Goal: Task Accomplishment & Management: Use online tool/utility

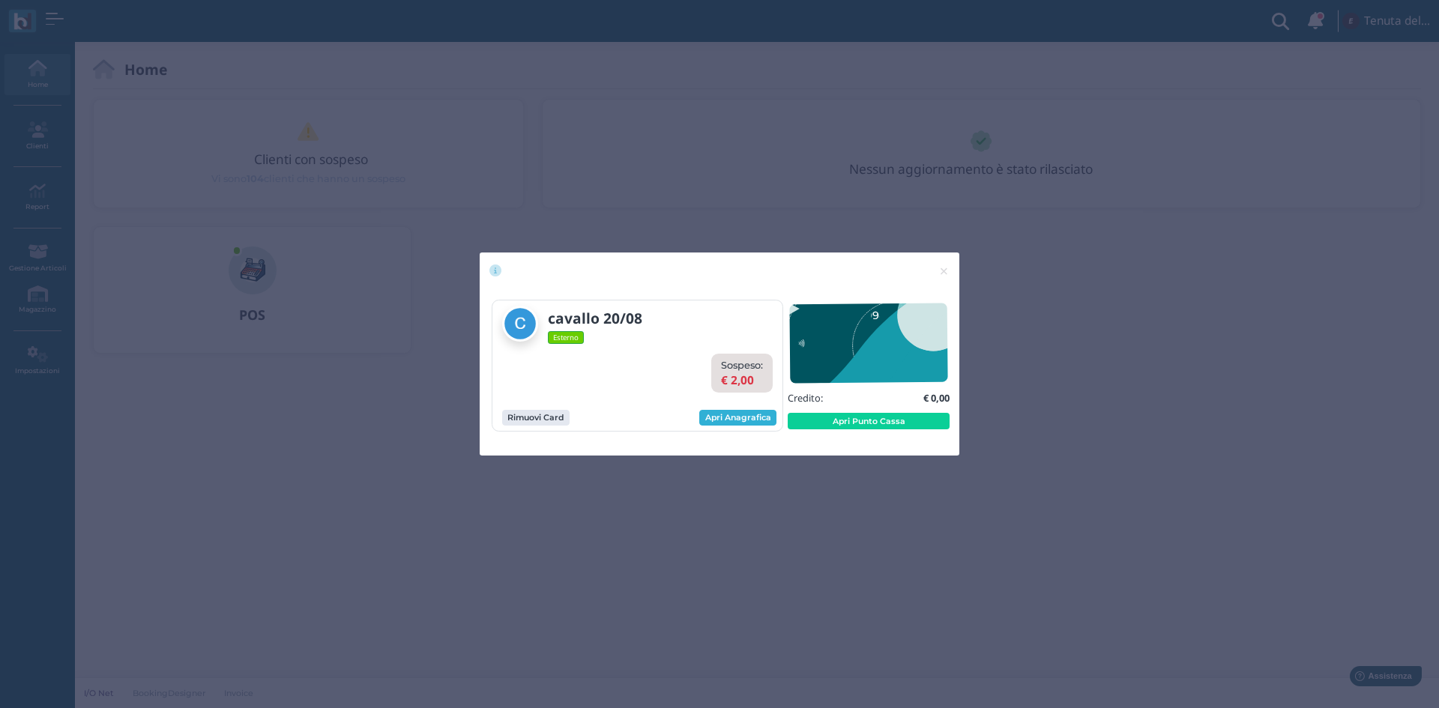
click at [749, 421] on link "Apri Anagrafica" at bounding box center [737, 418] width 77 height 16
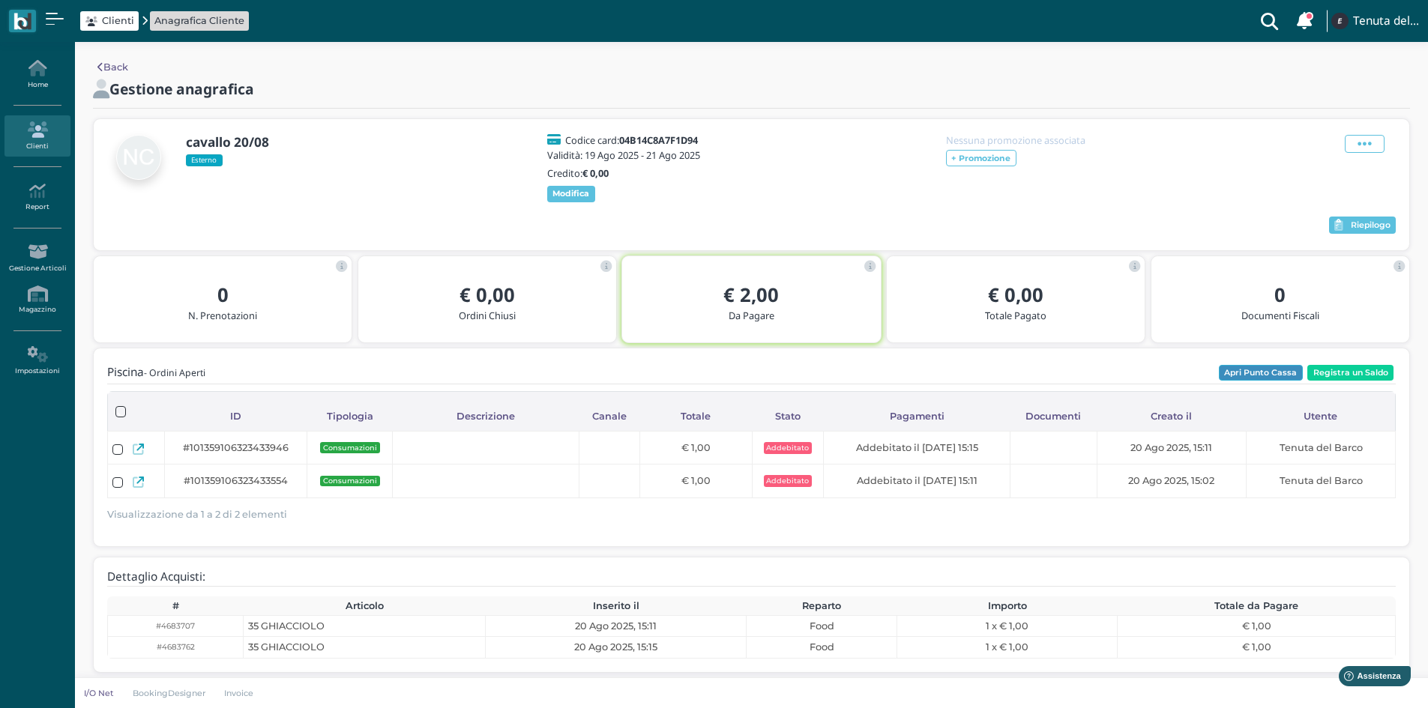
click at [1274, 382] on button "Apri Punto Cassa" at bounding box center [1261, 373] width 84 height 16
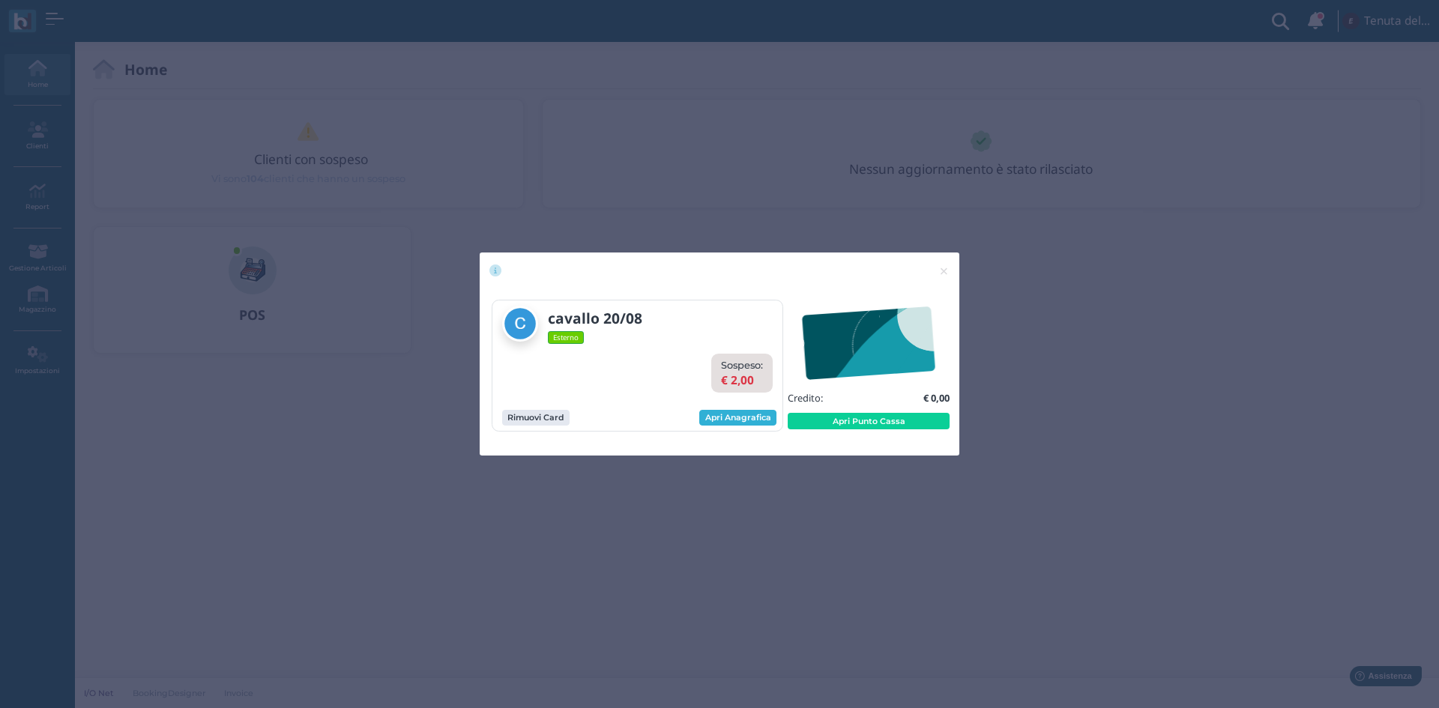
click at [741, 418] on link "Apri Anagrafica" at bounding box center [737, 418] width 77 height 16
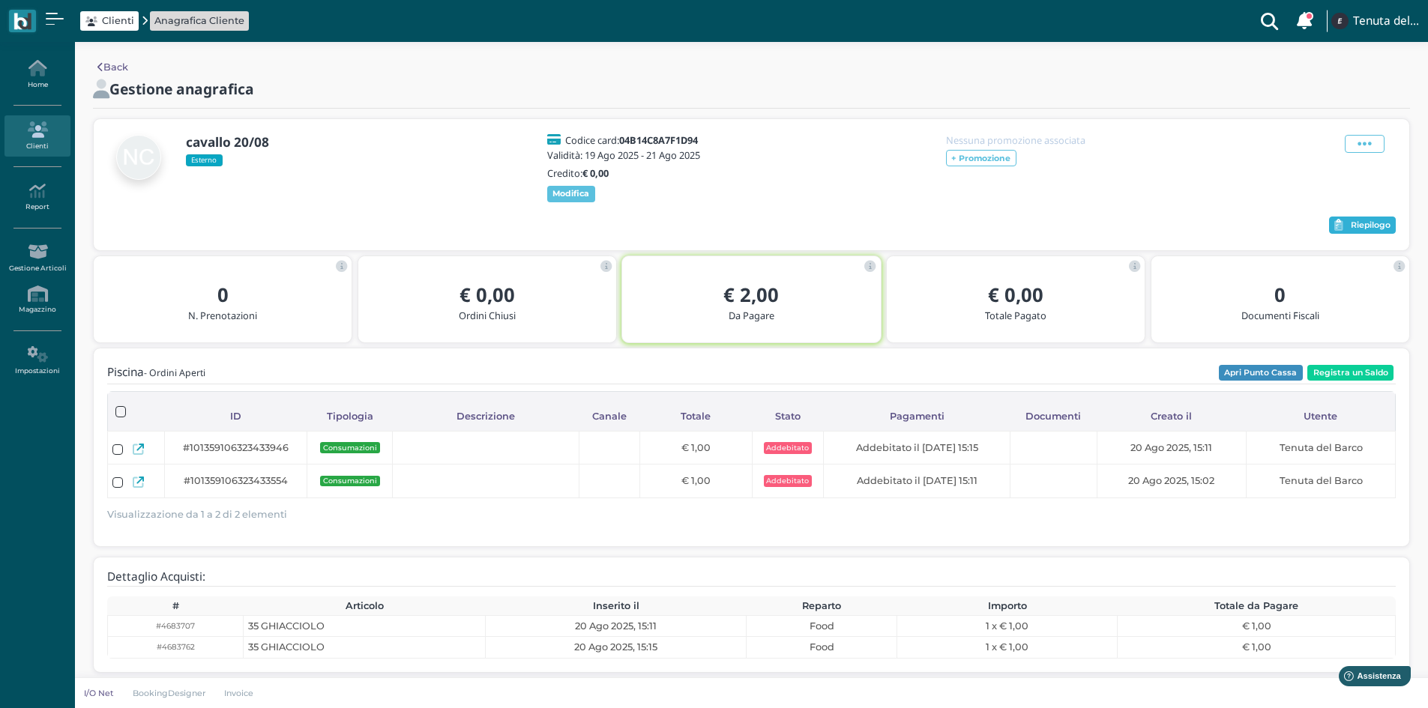
click at [1351, 231] on span "Riepilogo" at bounding box center [1371, 225] width 40 height 10
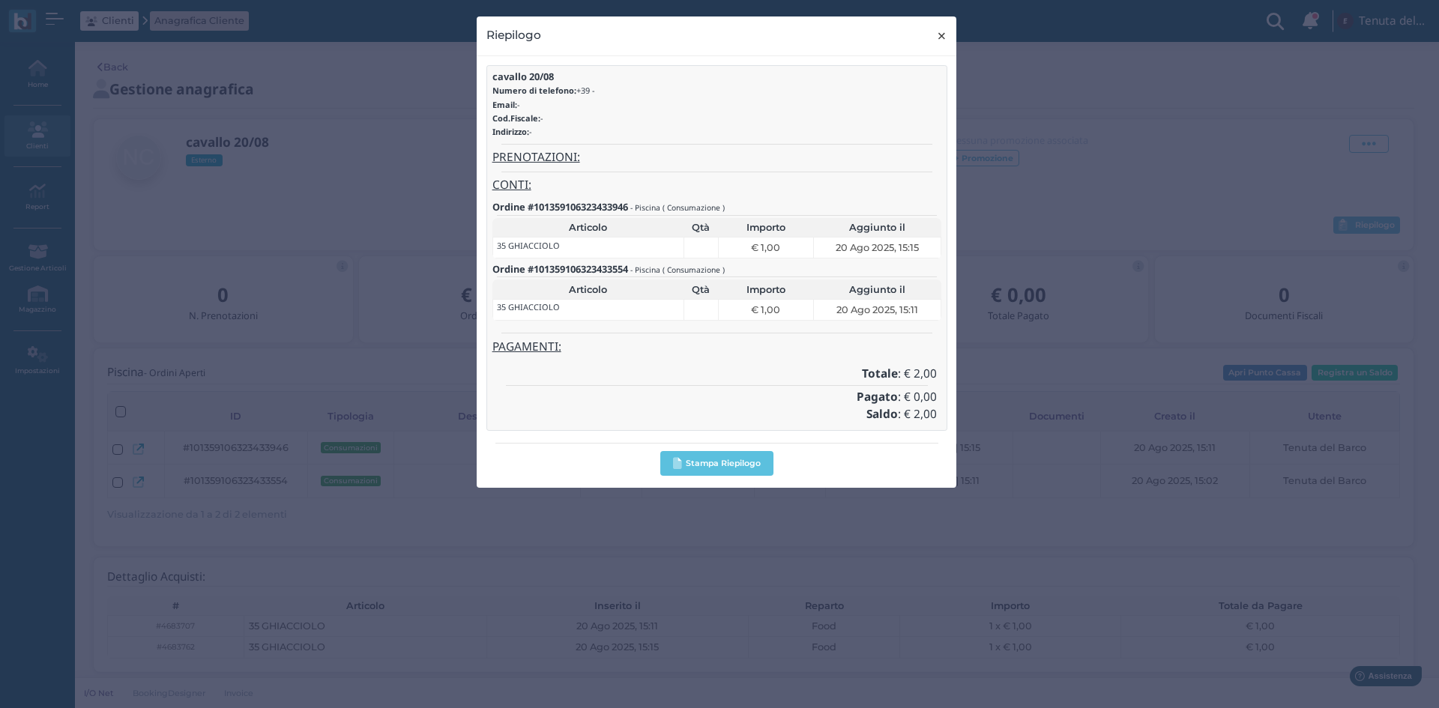
click at [936, 38] on span "×" at bounding box center [941, 35] width 11 height 19
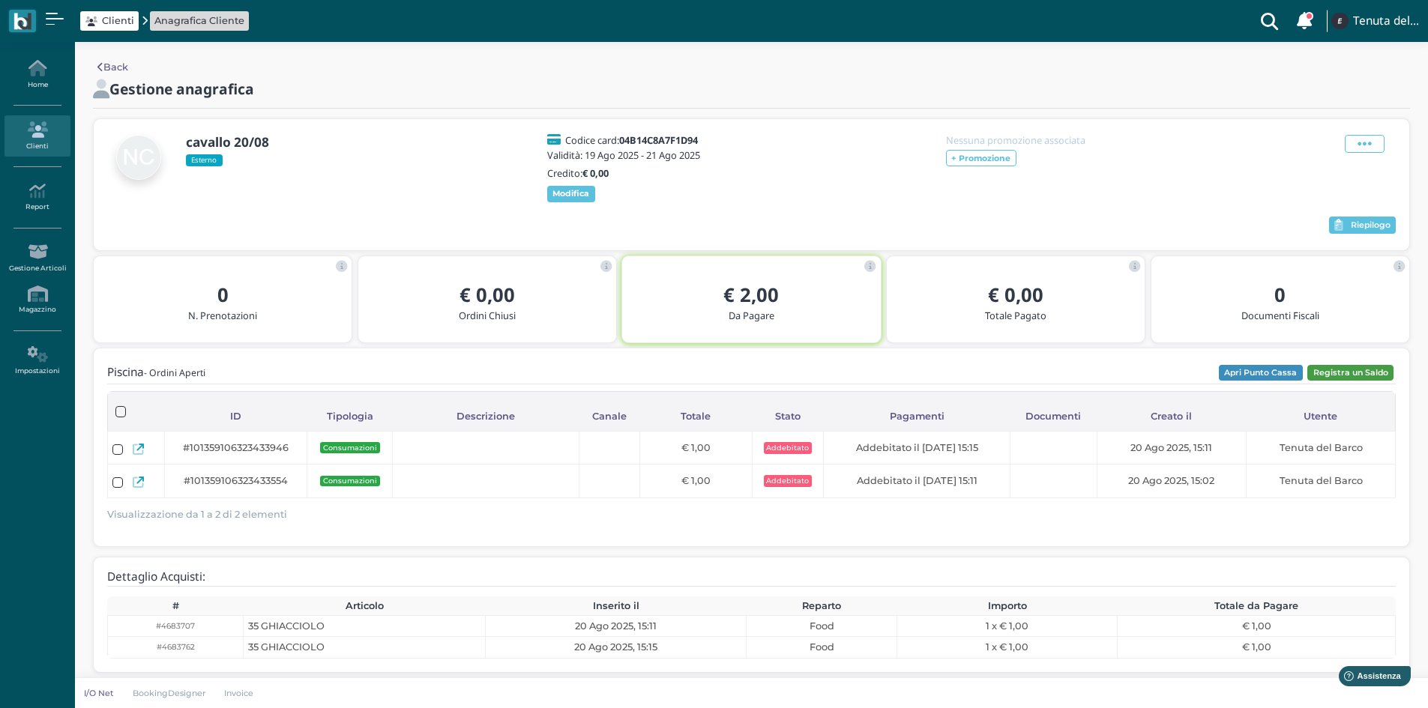
click at [1327, 382] on button "Registra un Saldo" at bounding box center [1350, 373] width 86 height 16
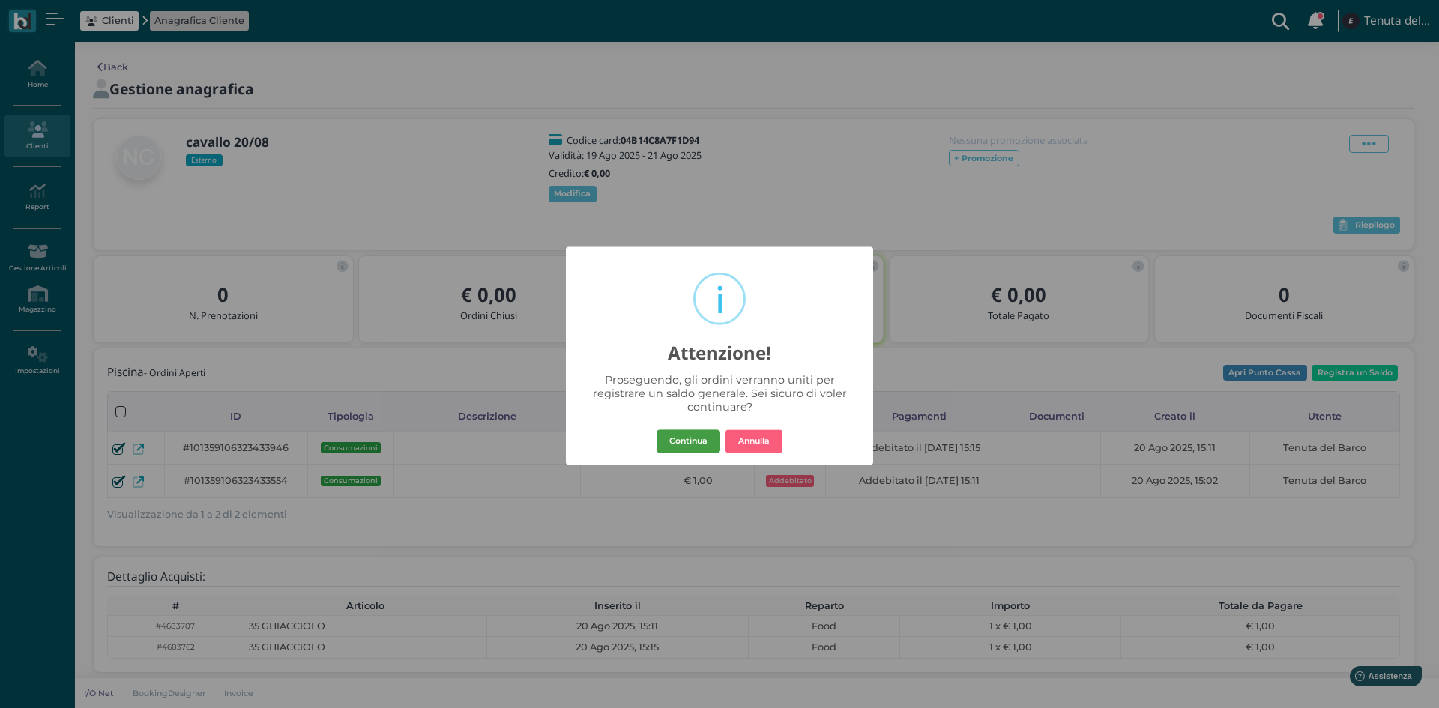
click at [678, 433] on button "Continua" at bounding box center [689, 442] width 64 height 24
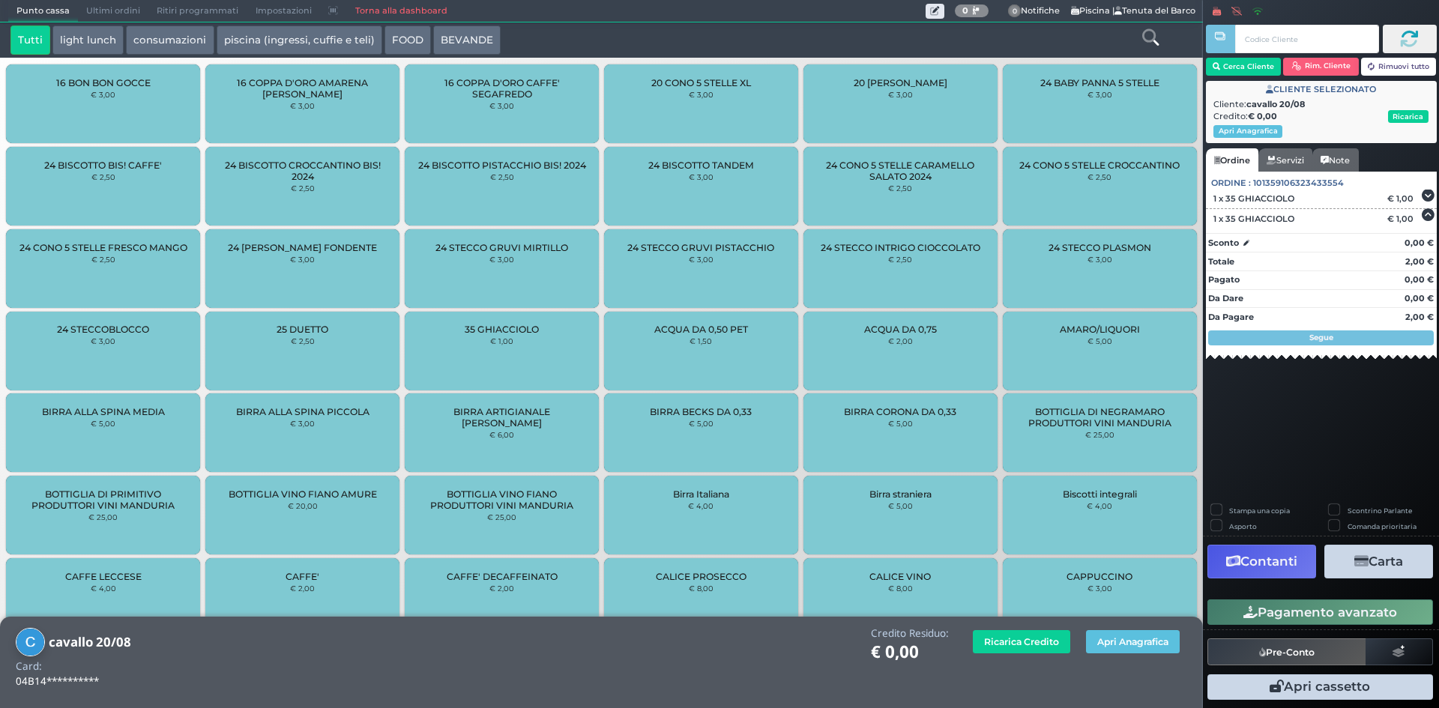
click at [1295, 553] on button "Contanti" at bounding box center [1262, 562] width 109 height 34
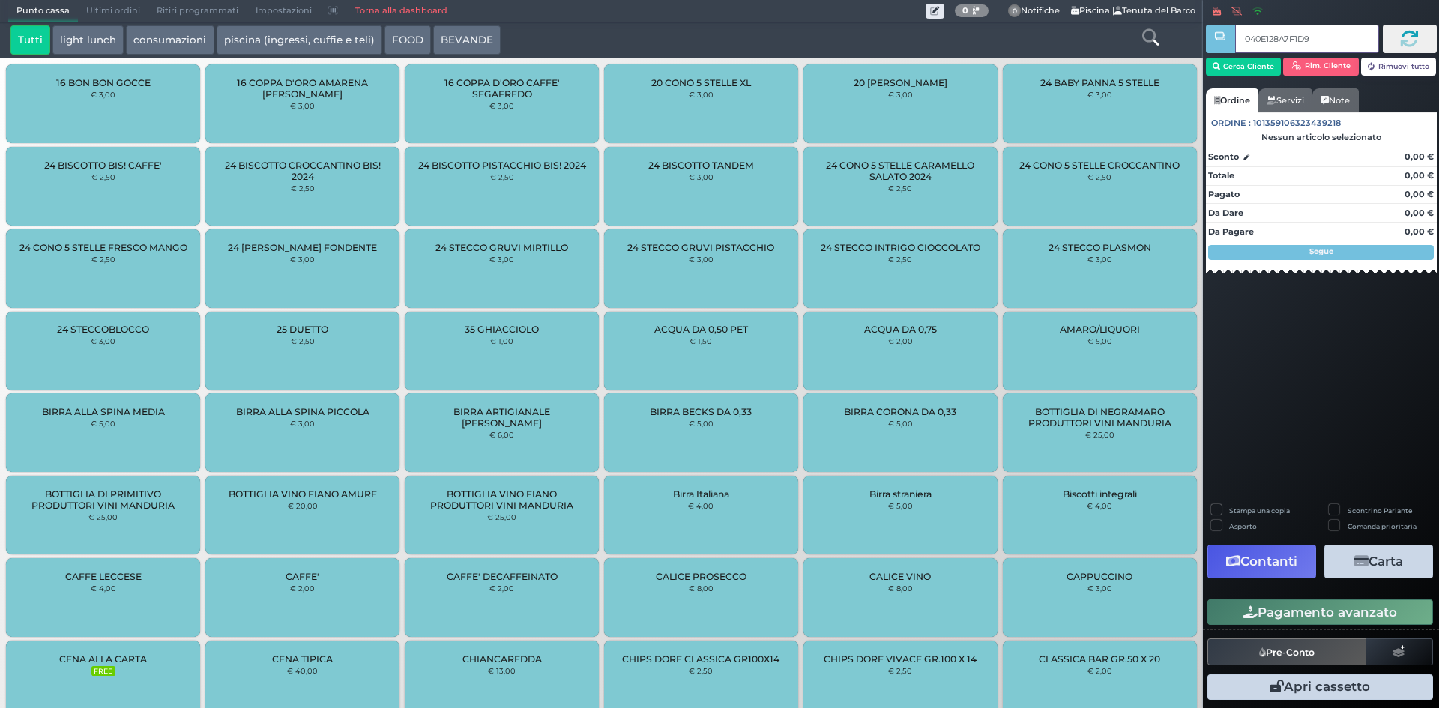
type input "040E128A7F1D95"
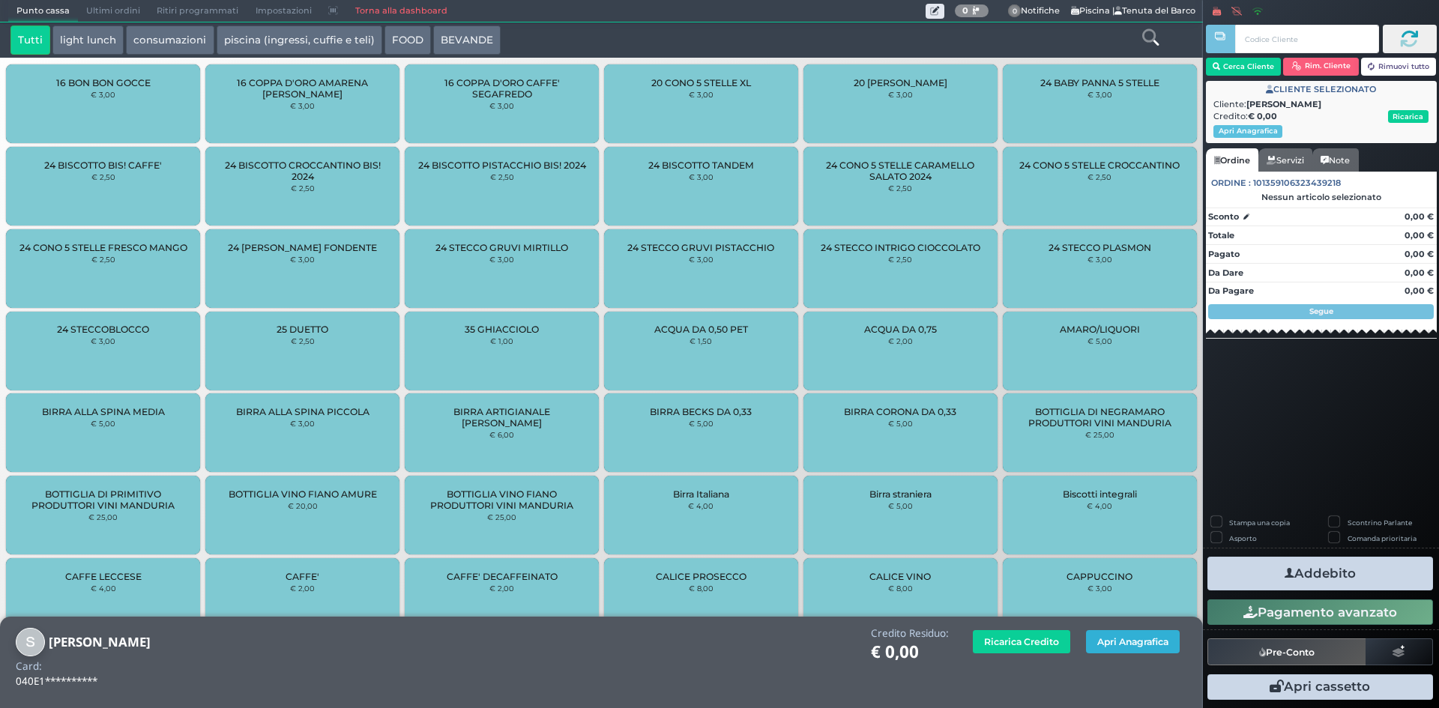
click at [1106, 649] on button "Apri Anagrafica" at bounding box center [1133, 641] width 94 height 23
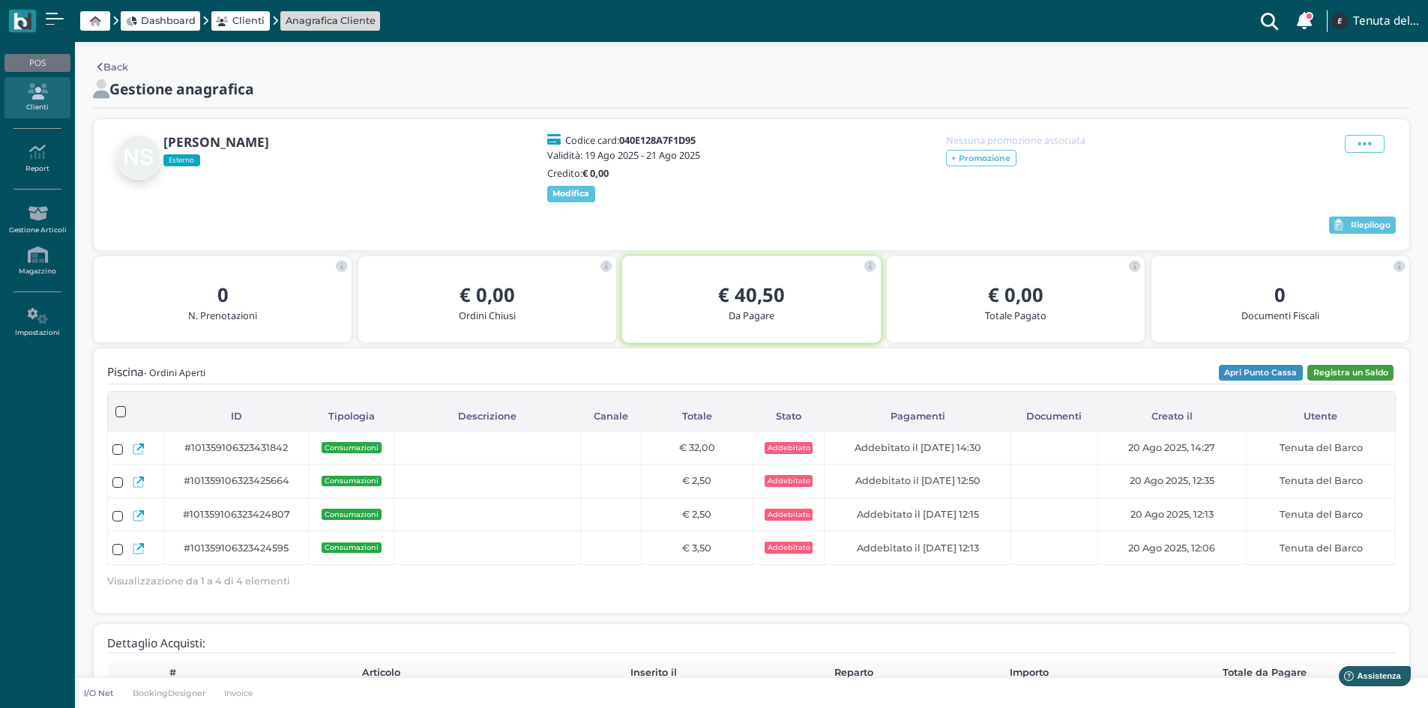
click at [1376, 382] on button "Registra un Saldo" at bounding box center [1350, 373] width 86 height 16
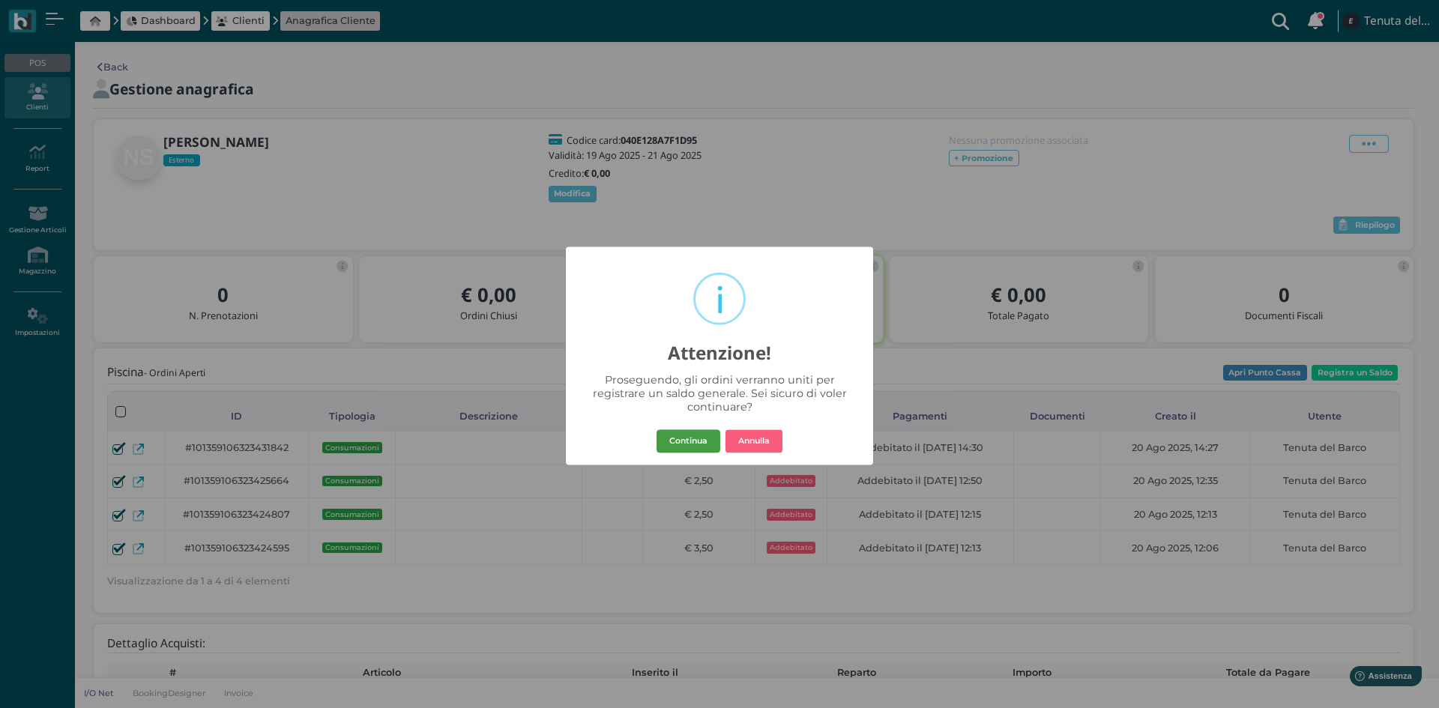
click at [687, 448] on button "Continua" at bounding box center [689, 442] width 64 height 24
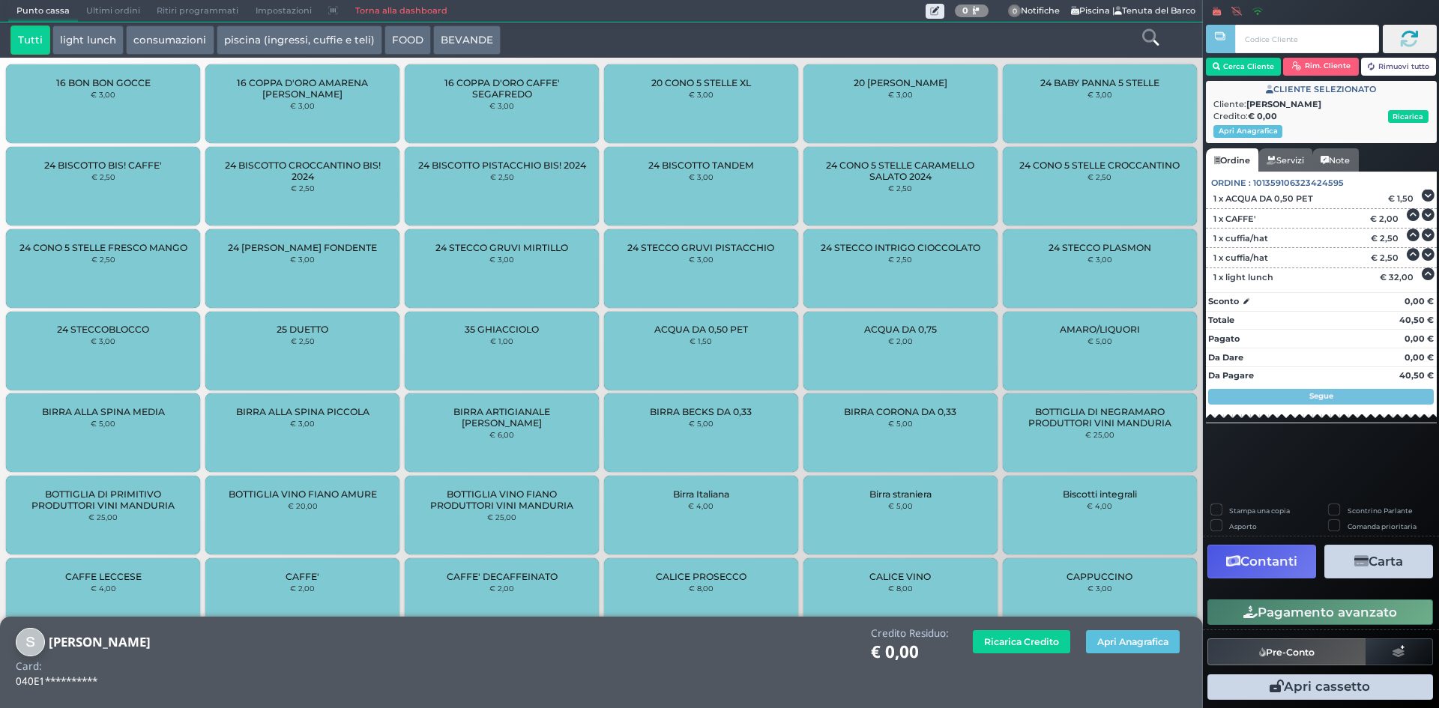
click at [1280, 565] on button "Contanti" at bounding box center [1262, 562] width 109 height 34
